Goal: Information Seeking & Learning: Learn about a topic

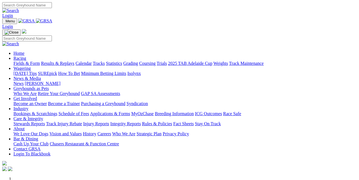
scroll to position [9, 0]
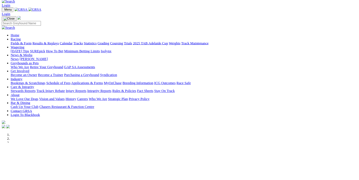
click at [43, 108] on link "Care & Integrity" at bounding box center [28, 110] width 30 height 5
click at [194, 113] on link "Fact Sheets" at bounding box center [183, 115] width 20 height 5
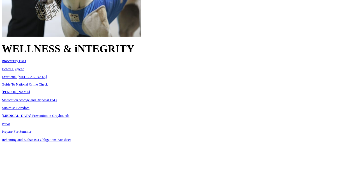
scroll to position [270, 0]
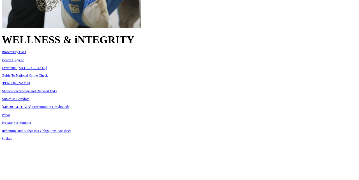
click at [66, 133] on link "Parasite Prevention in Greyhounds" at bounding box center [44, 135] width 85 height 5
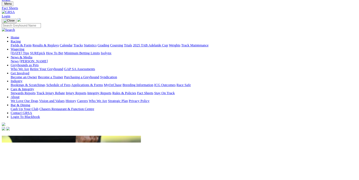
scroll to position [0, 0]
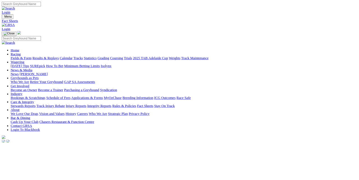
click at [28, 117] on link "Industry" at bounding box center [20, 119] width 15 height 5
click at [49, 96] on link "Greyhounds as Pets" at bounding box center [30, 98] width 35 height 5
click at [37, 106] on link "Get Involved" at bounding box center [25, 108] width 24 height 5
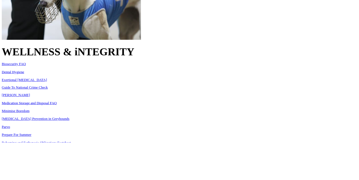
scroll to position [255, 0]
click at [40, 131] on p "Kennel Cough Medication Storage and Disposal FAQ Minimise Boredom Parasite Prev…" at bounding box center [179, 163] width 354 height 91
